Goal: Transaction & Acquisition: Download file/media

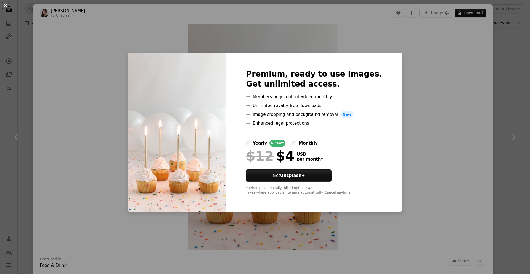
click at [5, 4] on button "An X shape" at bounding box center [5, 5] width 7 height 7
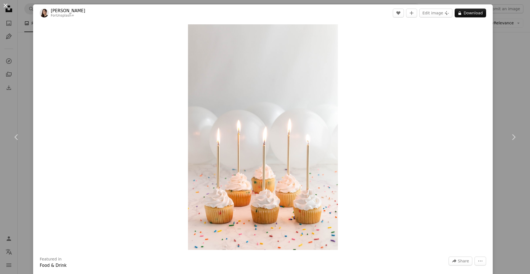
click at [5, 4] on button "An X shape" at bounding box center [5, 5] width 7 height 7
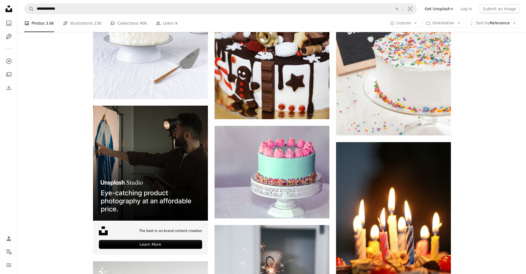
scroll to position [1215, 0]
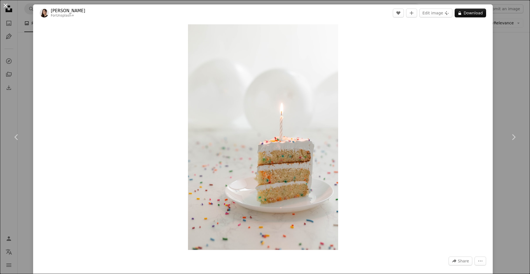
click at [8, 3] on button "An X shape" at bounding box center [5, 5] width 7 height 7
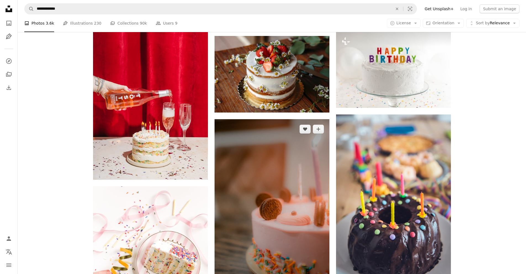
scroll to position [1823, 0]
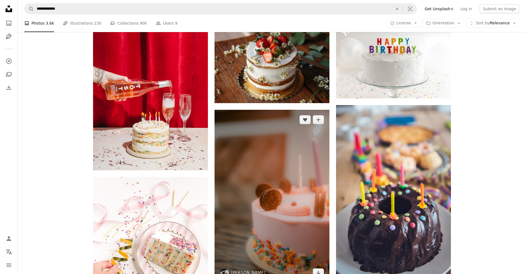
click at [273, 128] on img at bounding box center [272, 196] width 115 height 173
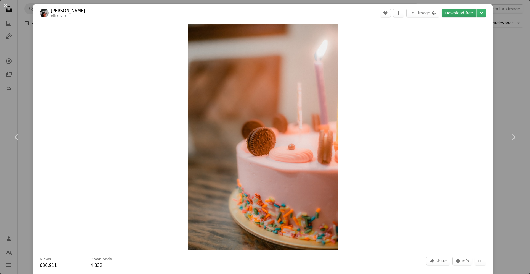
click at [460, 14] on link "Download free" at bounding box center [459, 13] width 35 height 9
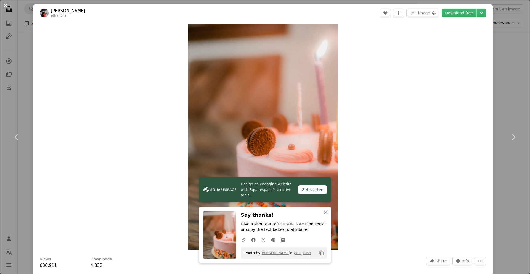
click at [4, 5] on button "An X shape" at bounding box center [5, 5] width 7 height 7
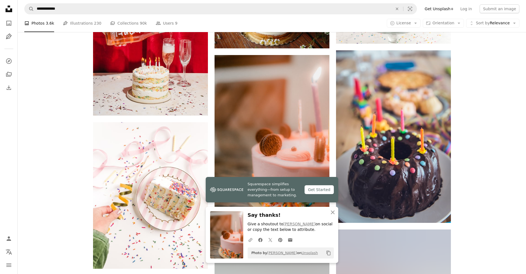
scroll to position [1878, 0]
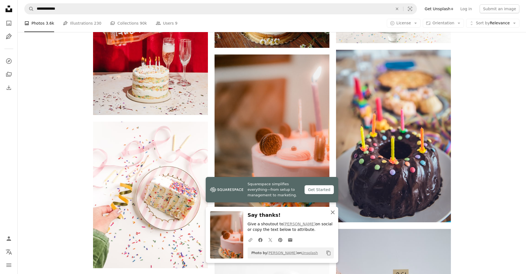
click at [335, 209] on icon "An X shape" at bounding box center [333, 212] width 7 height 7
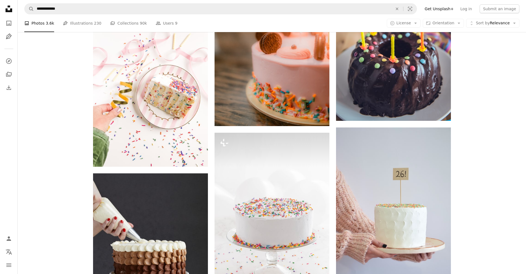
scroll to position [1989, 0]
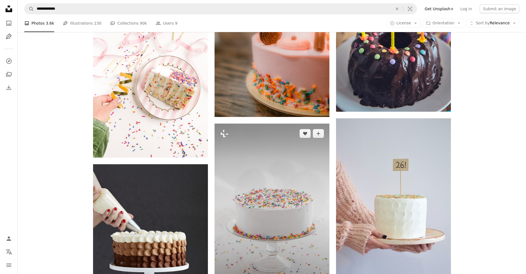
click at [285, 152] on img at bounding box center [272, 209] width 115 height 172
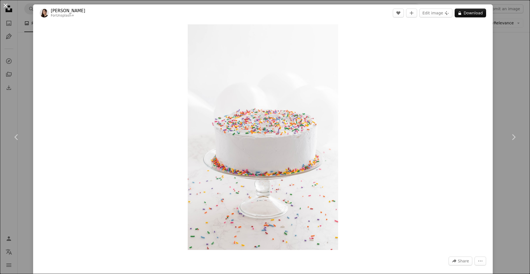
click at [2, 5] on button "An X shape" at bounding box center [5, 5] width 7 height 7
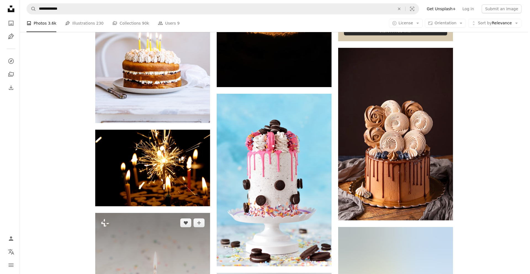
scroll to position [2403, 0]
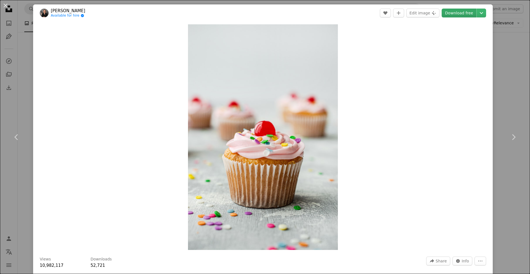
click at [452, 13] on link "Download free" at bounding box center [459, 13] width 35 height 9
